Goal: Book appointment/travel/reservation

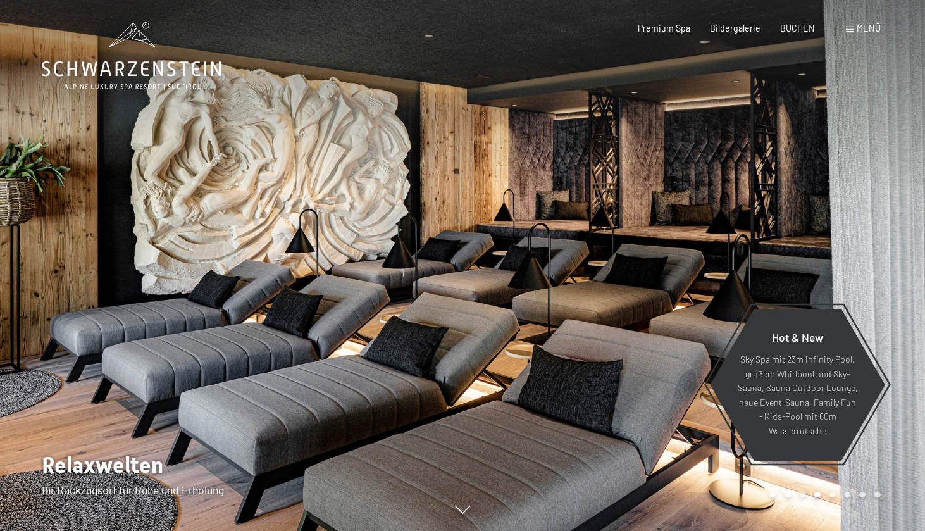
click at [854, 33] on div "Menü" at bounding box center [863, 28] width 35 height 13
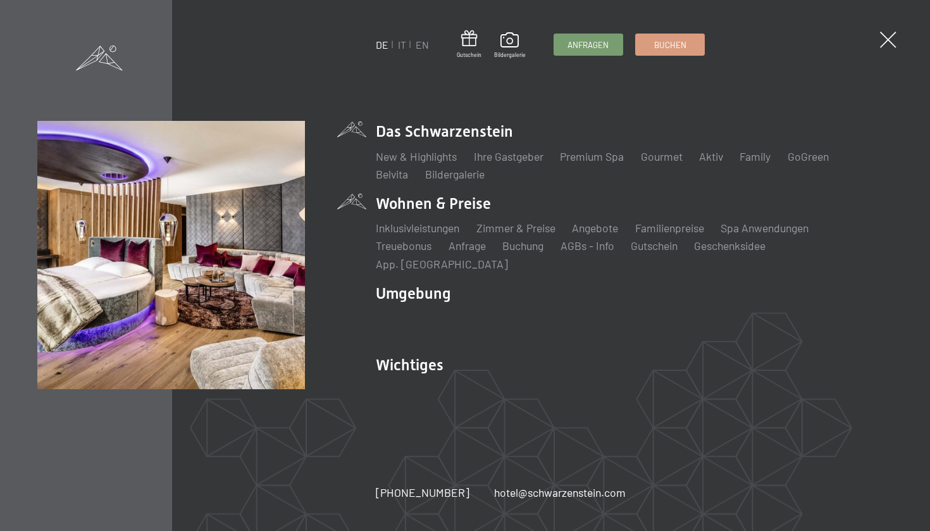
click at [452, 219] on li "Wohnen & Preise Inklusivleistungen Zimmer & Preise Liste Angebote Liste Familie…" at bounding box center [634, 232] width 517 height 78
click at [417, 219] on li "Wohnen & Preise Inklusivleistungen Zimmer & Preise Liste Angebote Liste Familie…" at bounding box center [634, 232] width 517 height 78
click at [507, 235] on link "Zimmer & Preise" at bounding box center [515, 228] width 79 height 14
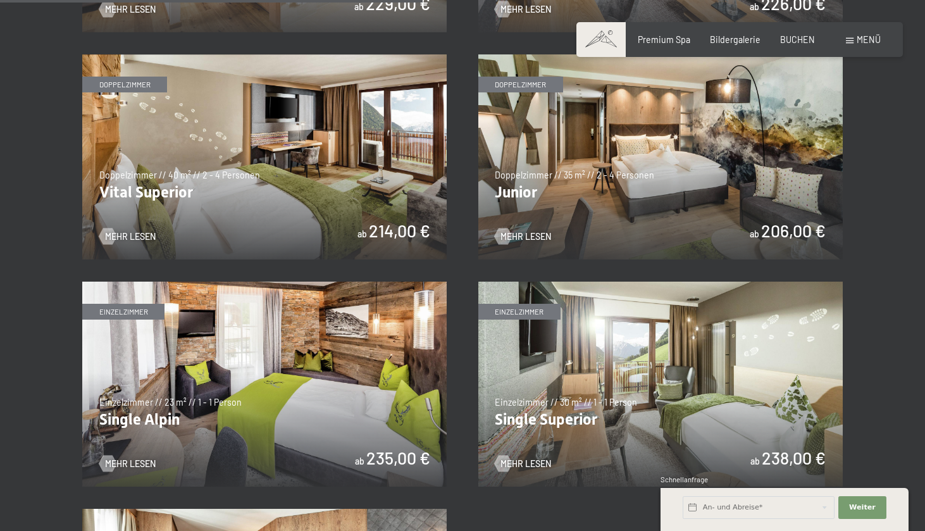
scroll to position [1582, 0]
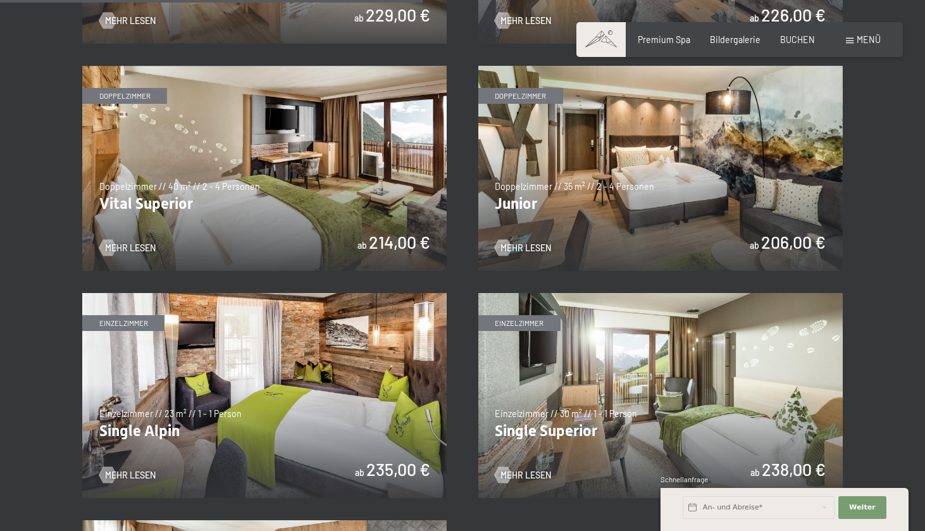
click at [577, 152] on img at bounding box center [660, 168] width 364 height 205
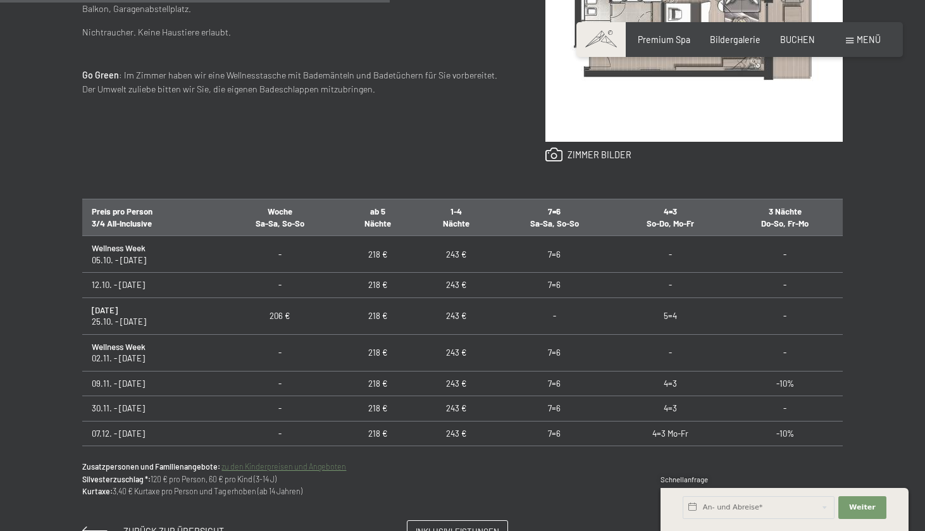
scroll to position [639, 0]
click at [451, 282] on td "243 €" at bounding box center [456, 283] width 78 height 25
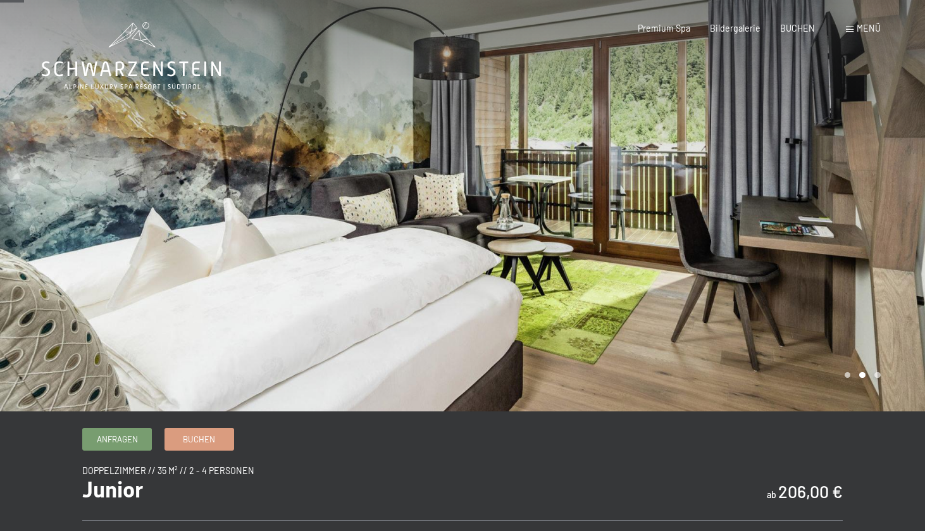
scroll to position [0, 0]
click at [130, 437] on span "Anfragen" at bounding box center [117, 436] width 41 height 11
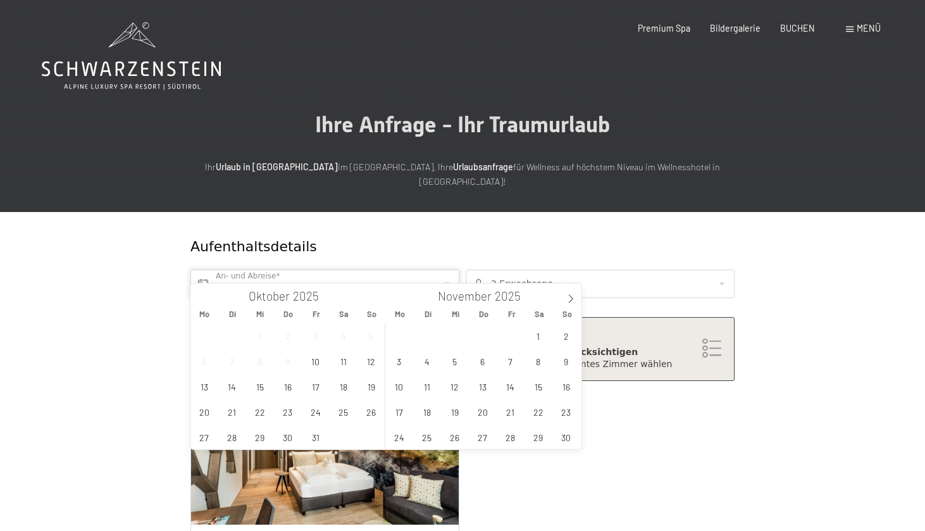
click at [273, 271] on input "text" at bounding box center [324, 283] width 269 height 28
click at [343, 362] on span "11" at bounding box center [343, 360] width 25 height 25
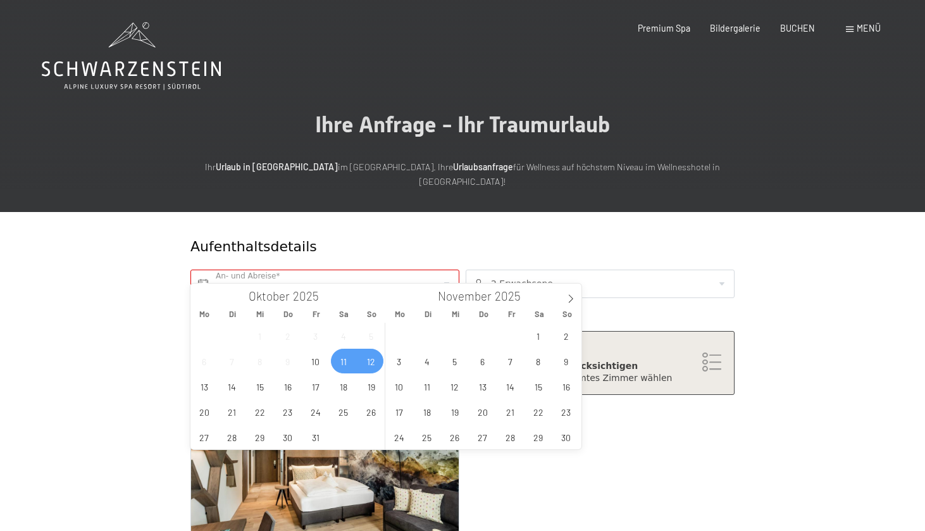
click at [379, 362] on span "12" at bounding box center [371, 360] width 25 height 25
type input "Sa. 11.10.2025 - So. 12.10.2025"
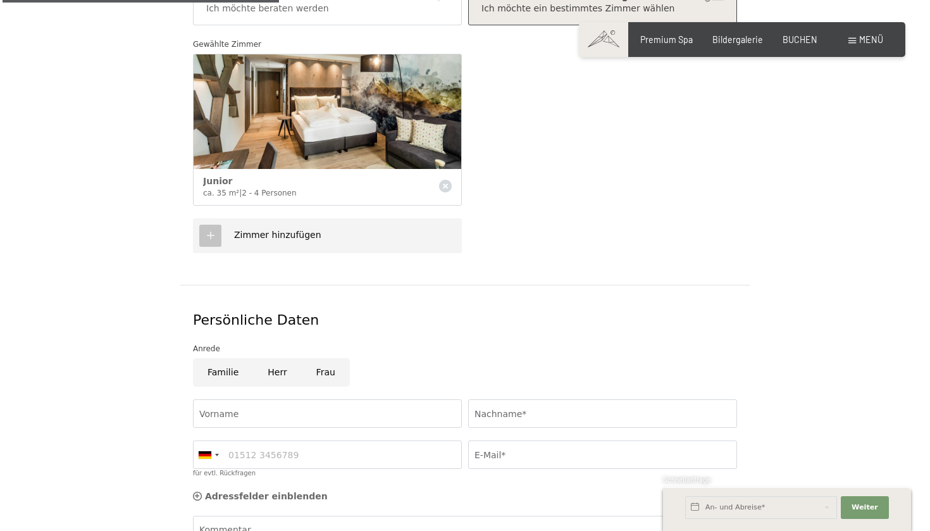
scroll to position [408, 0]
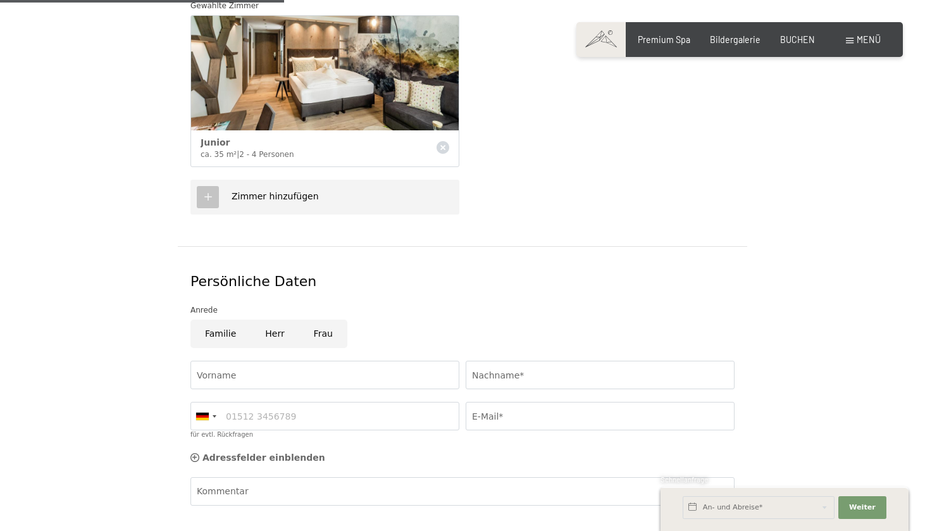
click at [245, 190] on div "Zimmer hinzufügen" at bounding box center [324, 197] width 269 height 35
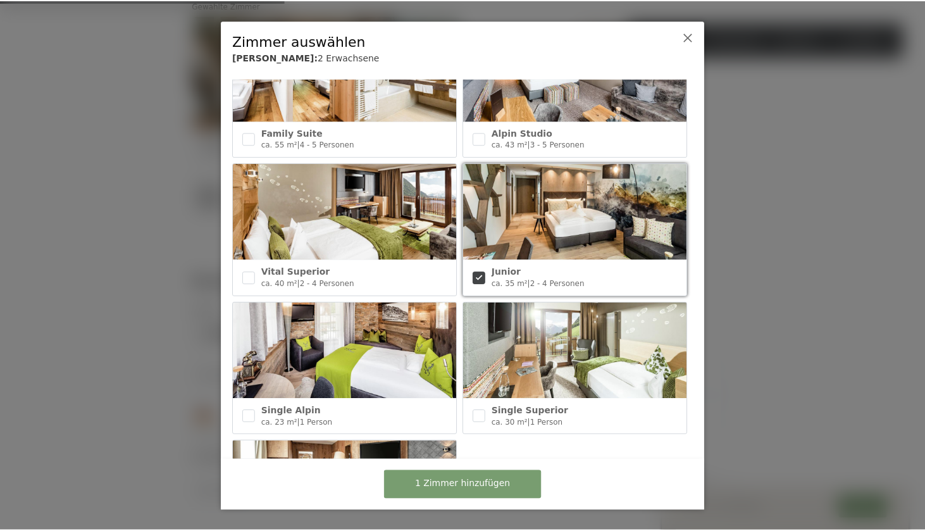
scroll to position [488, 0]
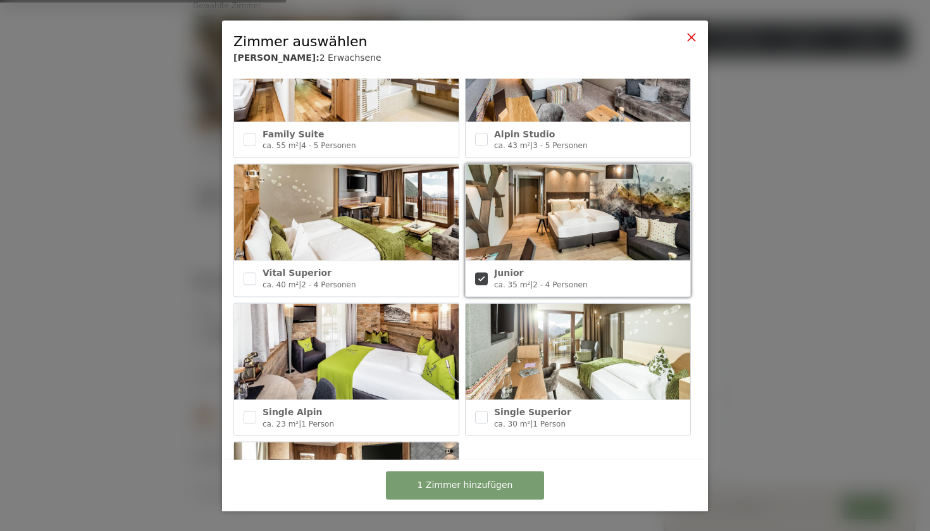
click at [691, 39] on icon at bounding box center [691, 37] width 10 height 10
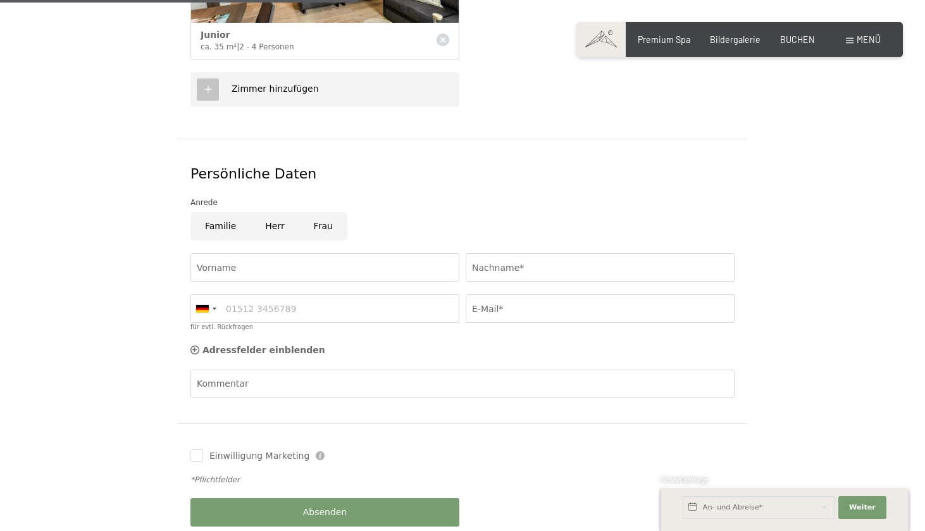
scroll to position [514, 0]
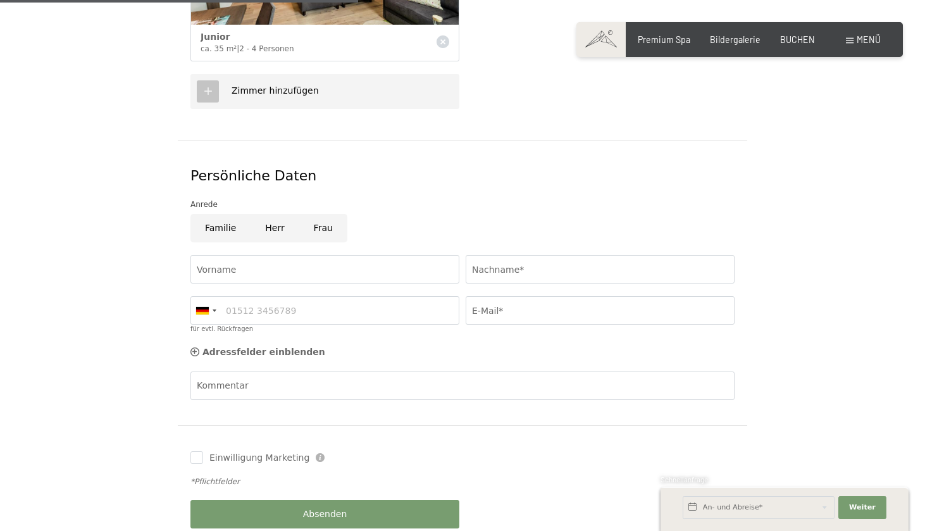
click at [331, 214] on input "Frau" at bounding box center [323, 228] width 48 height 28
radio input "true"
type input "Eva"
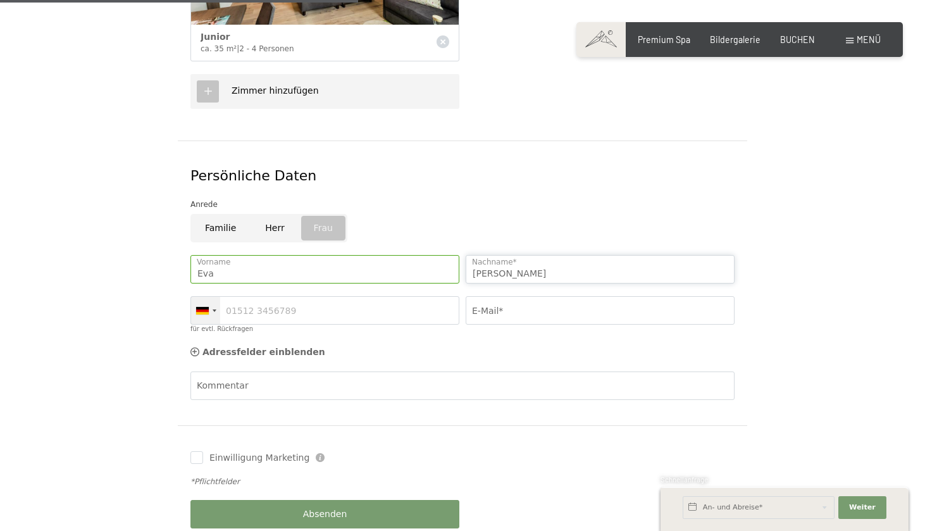
type input "Marchetti"
click at [205, 297] on div at bounding box center [205, 310] width 29 height 27
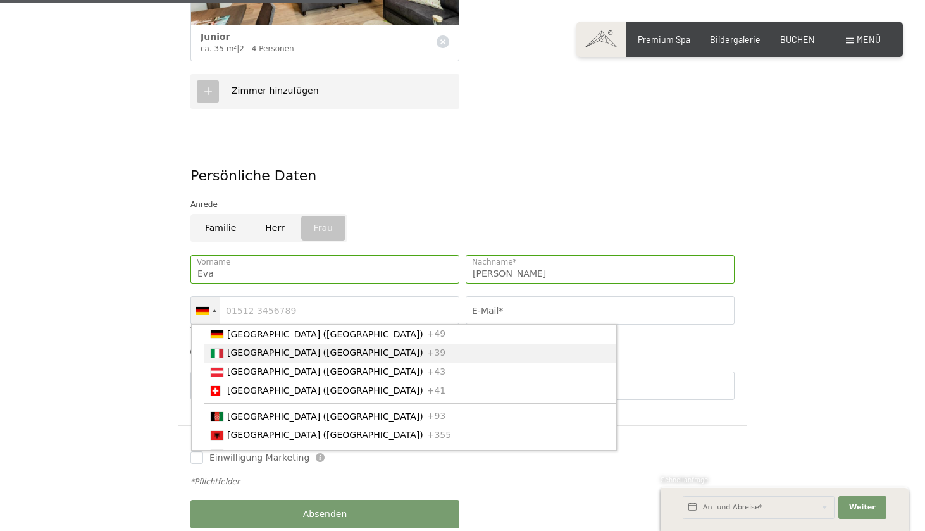
click at [237, 347] on span "[GEOGRAPHIC_DATA] ([GEOGRAPHIC_DATA])" at bounding box center [325, 352] width 196 height 10
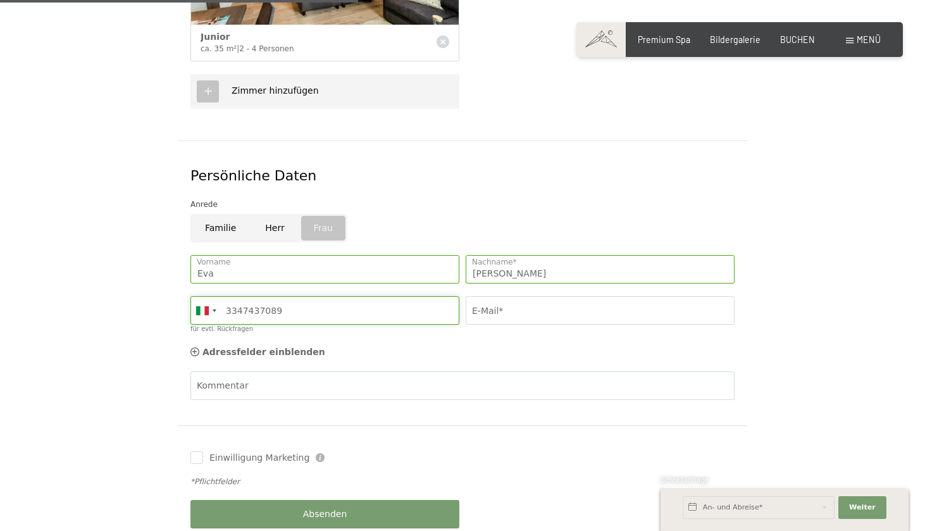
type input "3347437089"
type input "eva.mrctt@gmail"
type input "eva.mrctt@gmail.com"
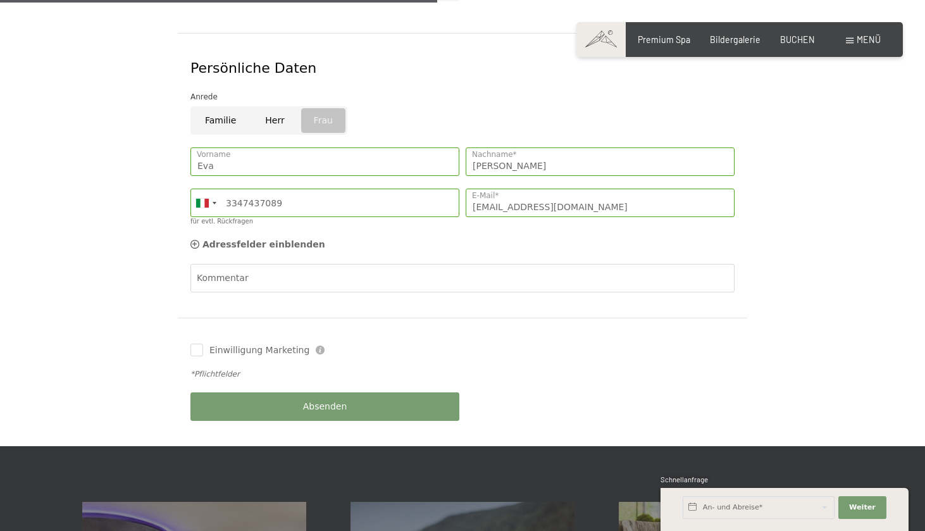
scroll to position [628, 0]
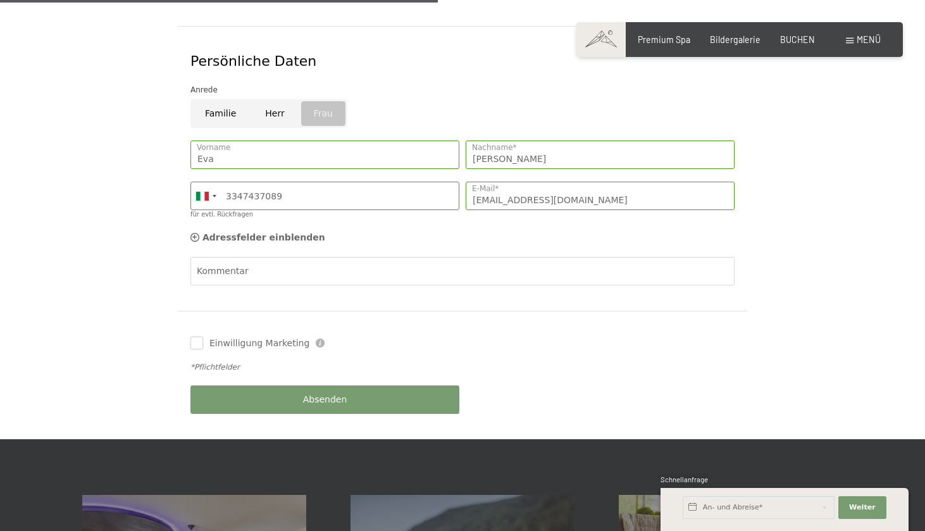
click at [197, 336] on input "Einwilligung Marketing" at bounding box center [196, 342] width 13 height 13
checkbox input "false"
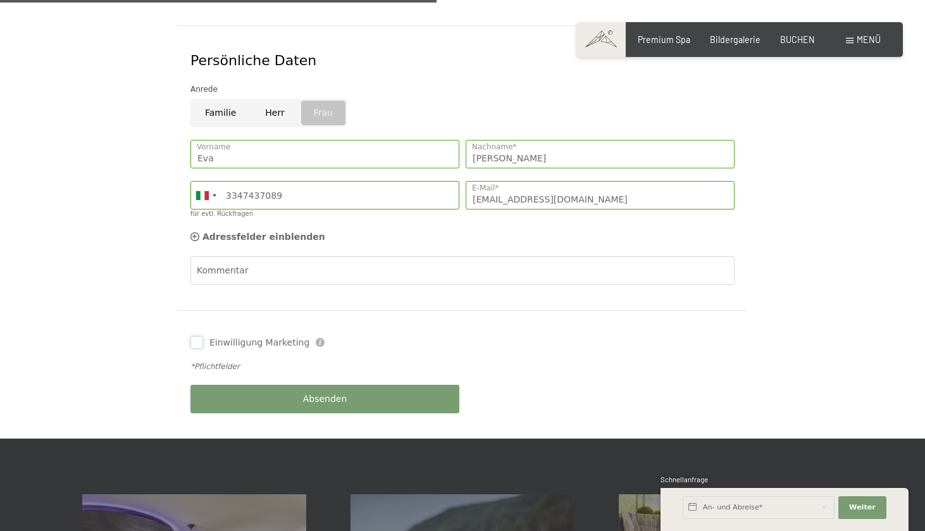
scroll to position [625, 0]
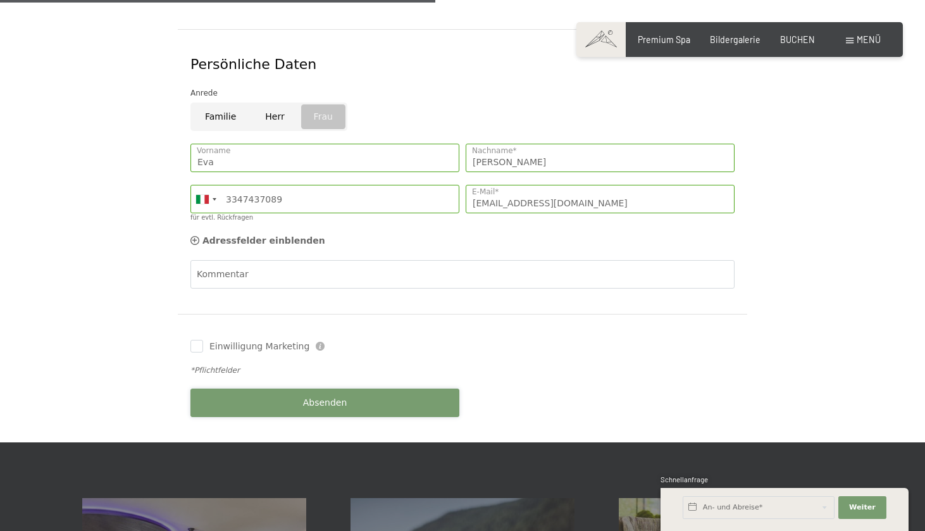
click at [350, 388] on button "Absenden" at bounding box center [324, 402] width 269 height 28
